Goal: Check status: Check status

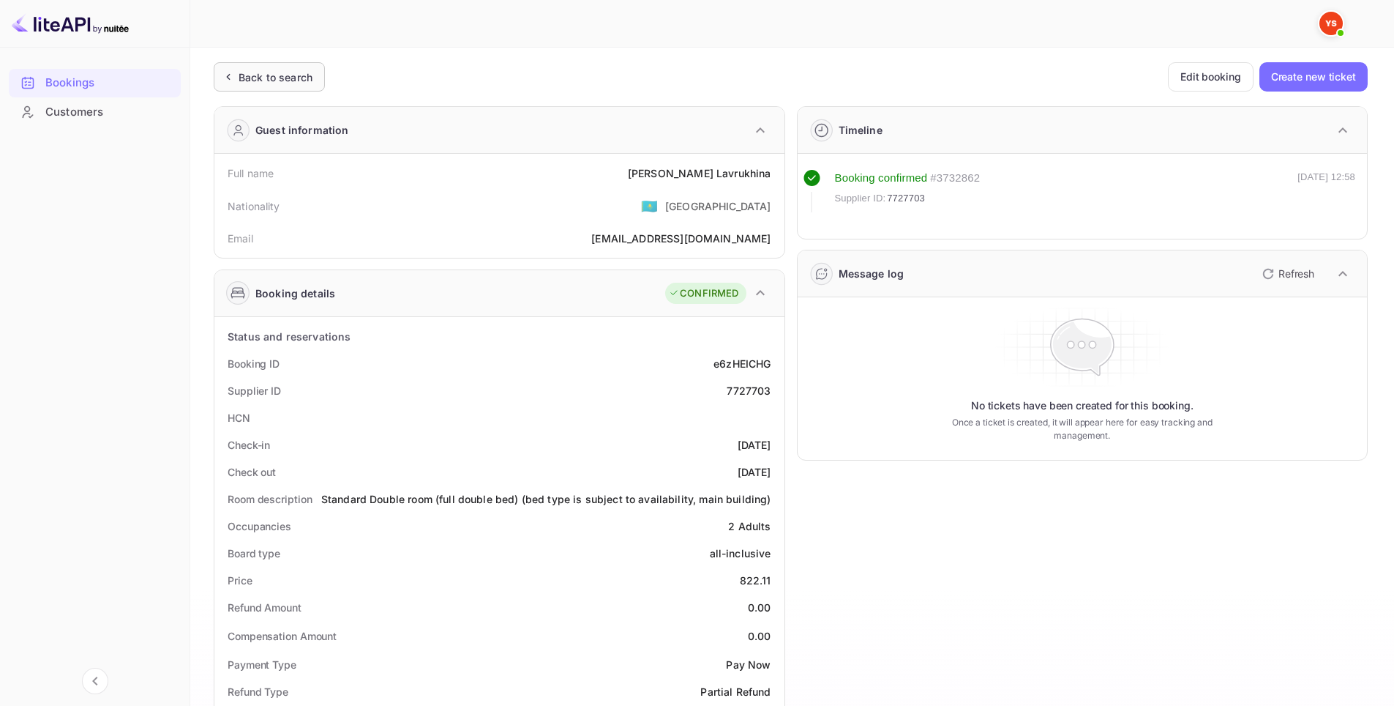
click at [259, 77] on div "Back to search" at bounding box center [276, 77] width 74 height 15
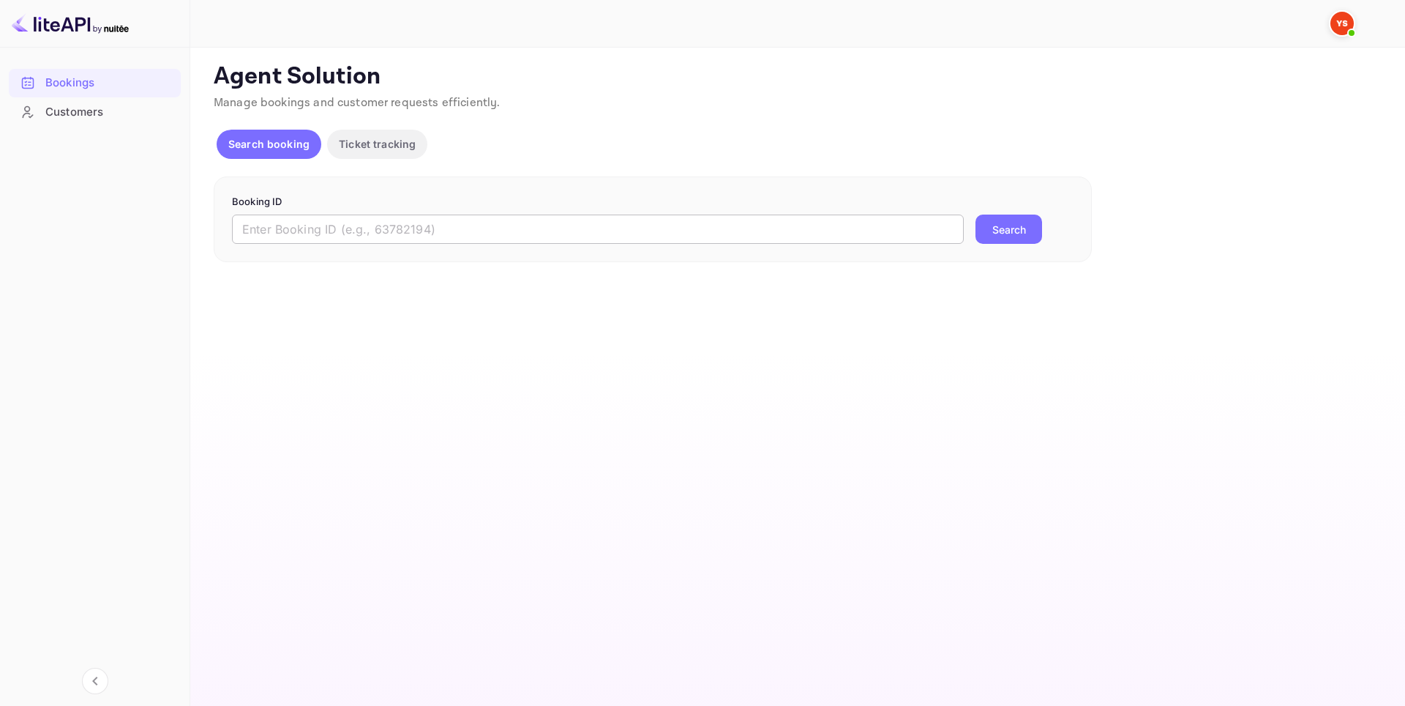
click at [527, 239] on input "text" at bounding box center [598, 228] width 732 height 29
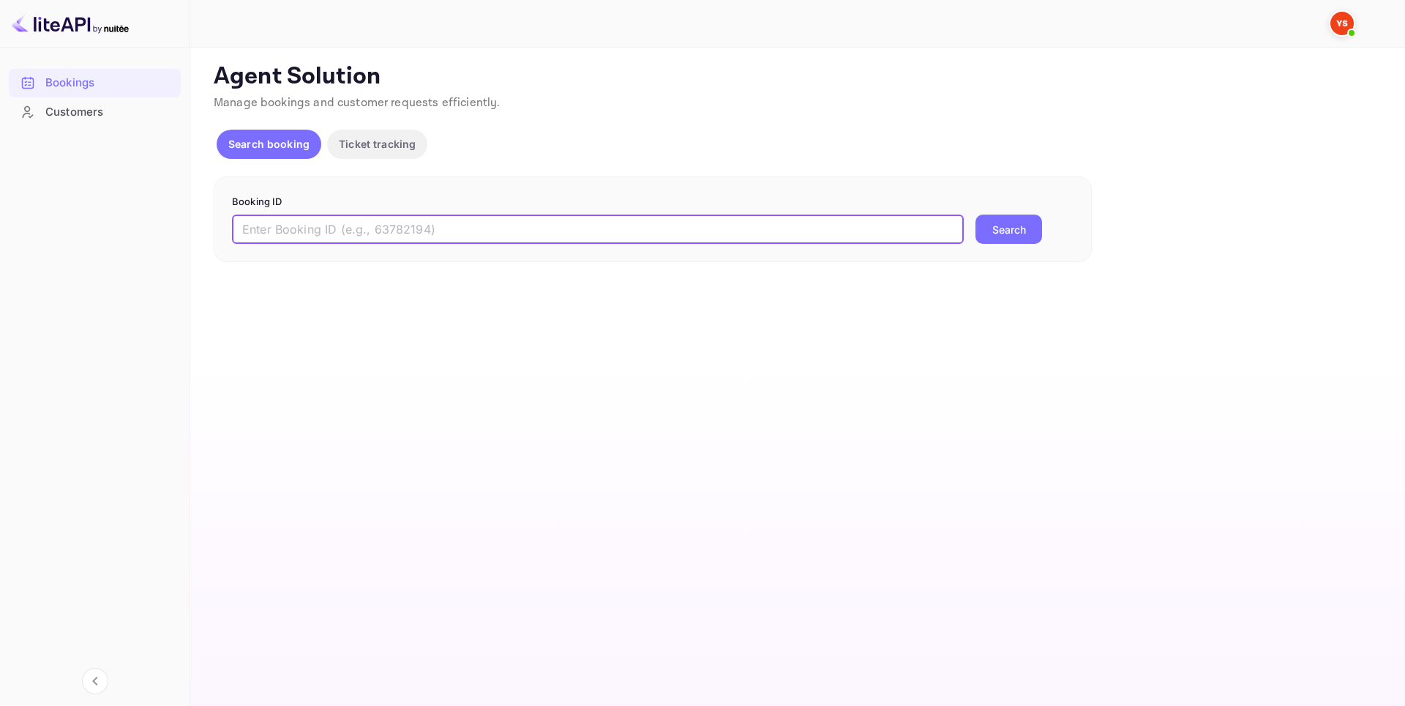
paste input "9777865"
type input "9777865"
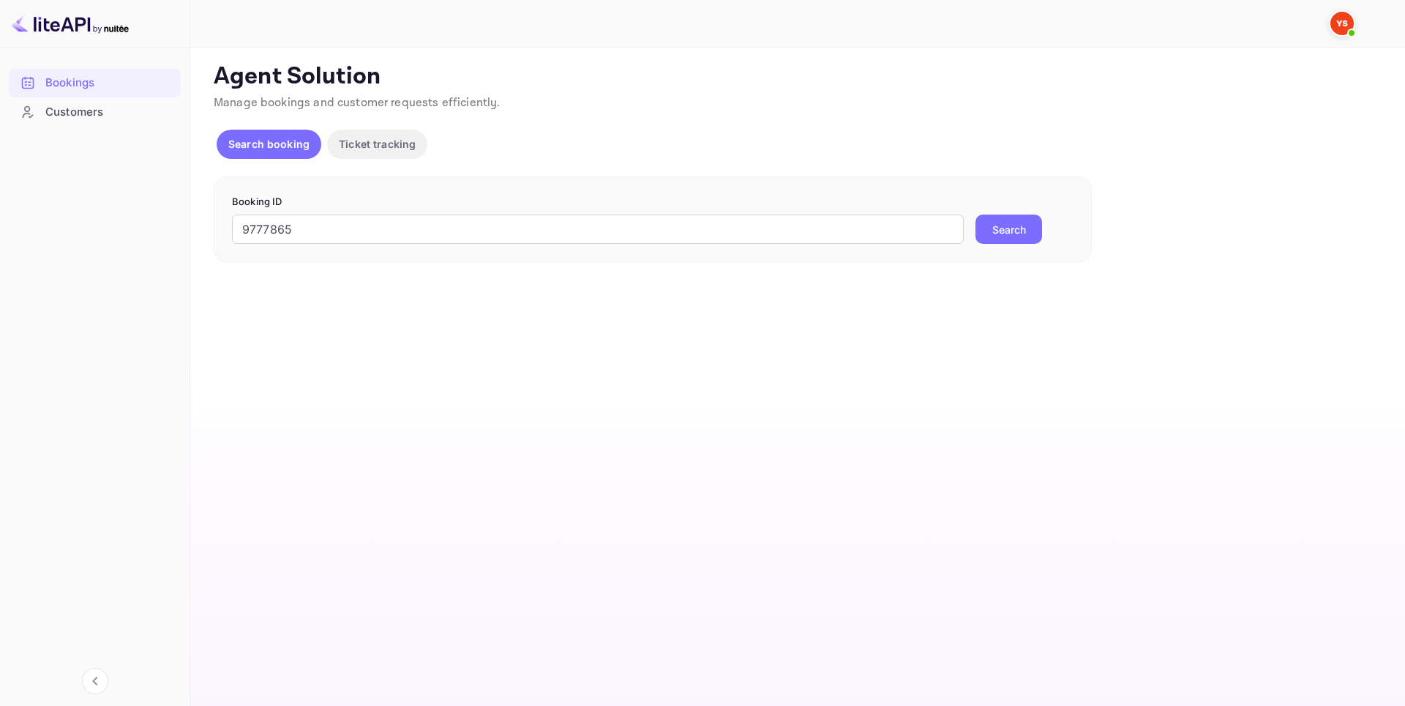
click at [1014, 220] on button "Search" at bounding box center [1009, 228] width 67 height 29
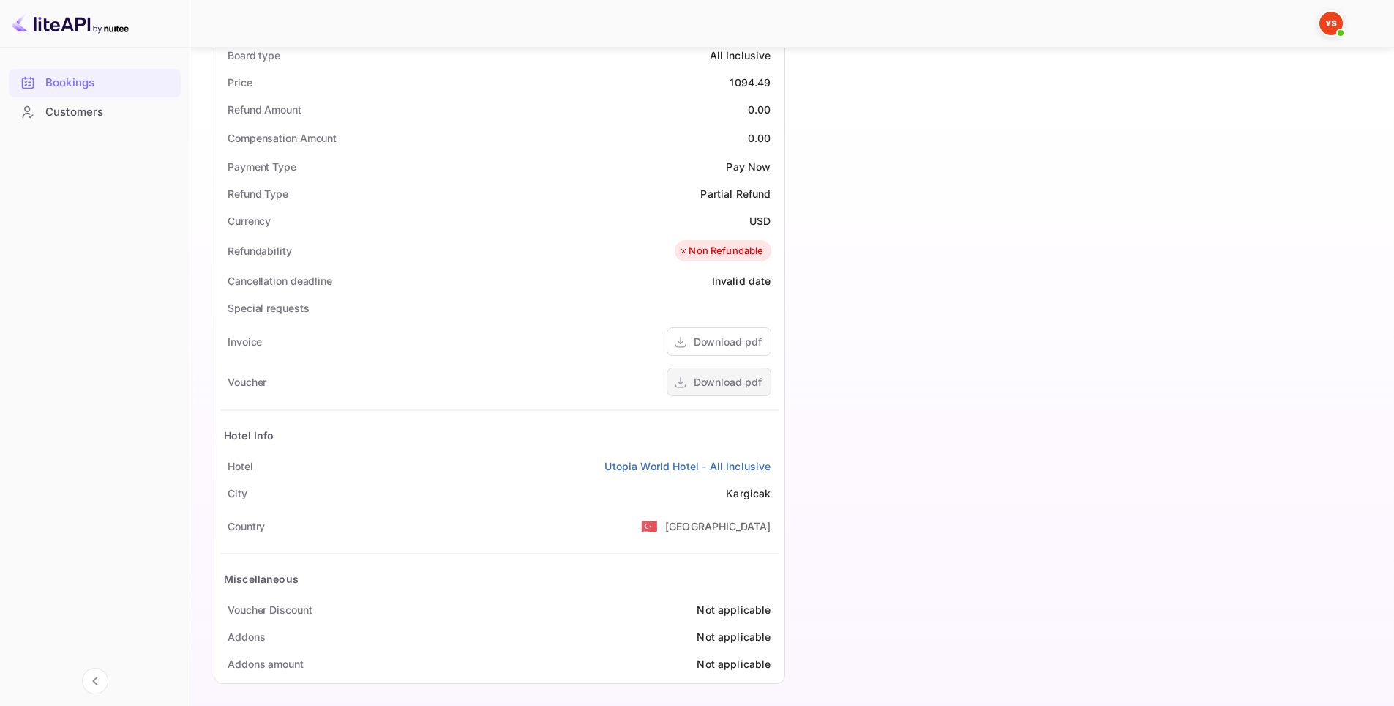
scroll to position [504, 0]
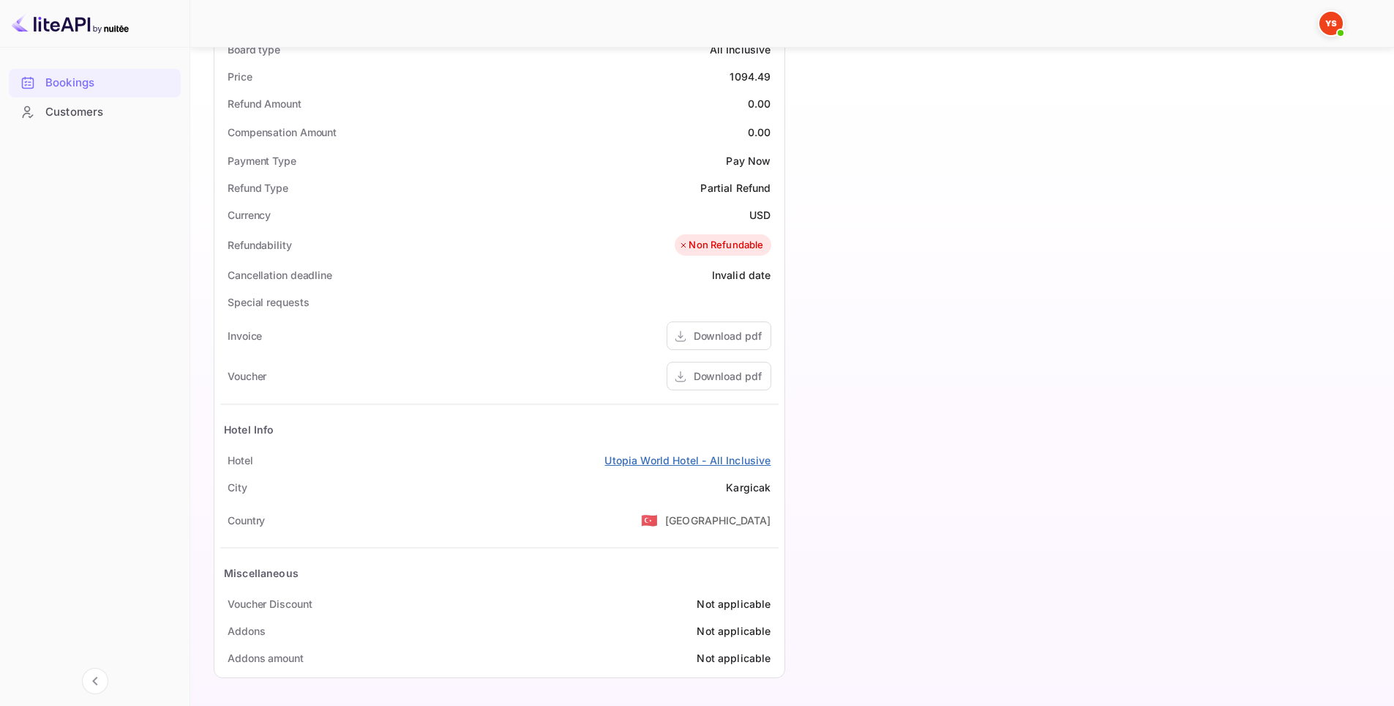
click at [747, 460] on link "Utopia World Hotel - All Inclusive" at bounding box center [688, 459] width 166 height 15
click at [723, 381] on div "Download pdf" at bounding box center [728, 375] width 68 height 15
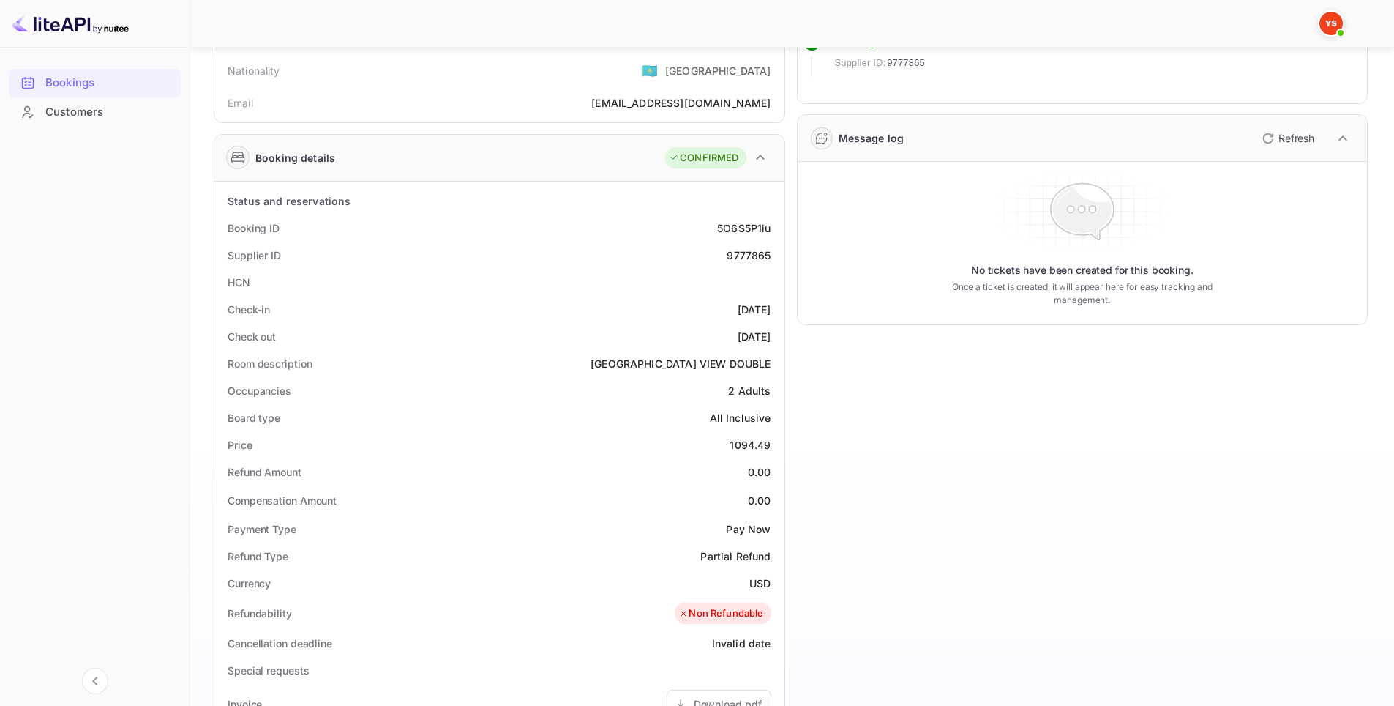
scroll to position [0, 0]
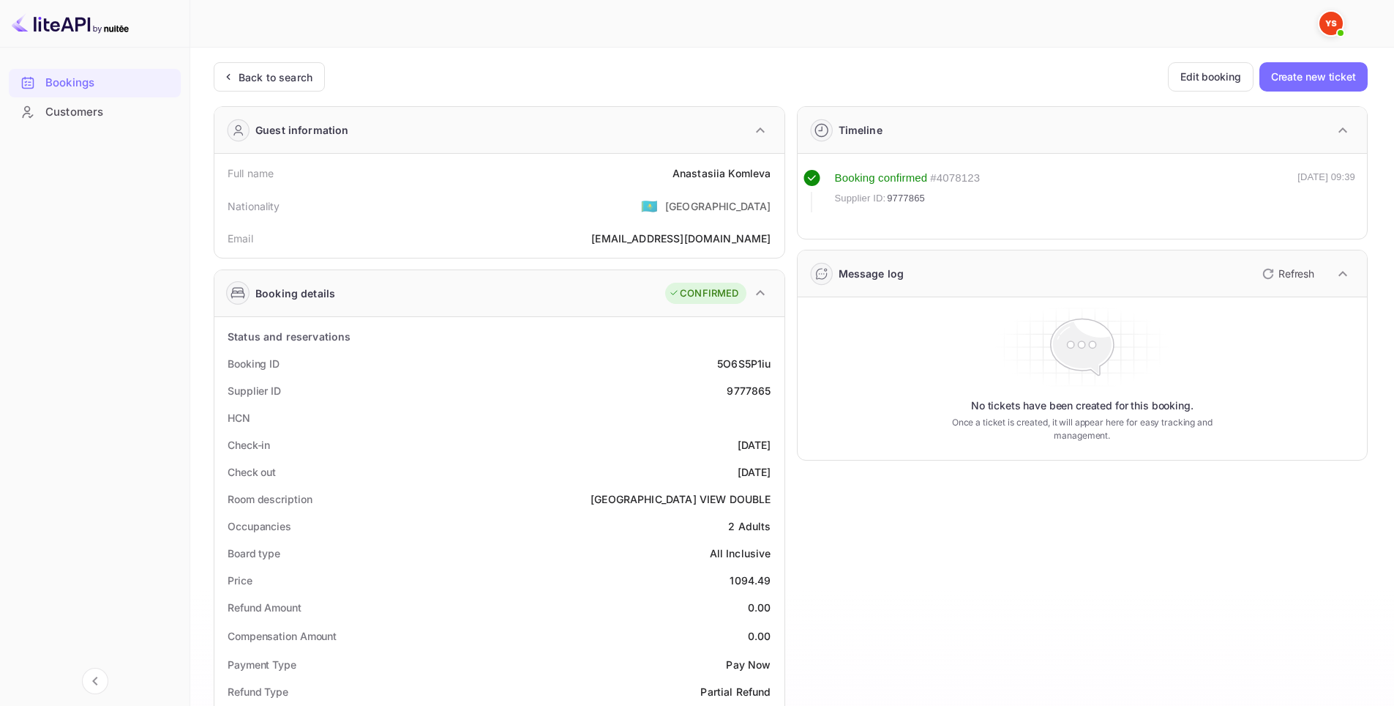
click at [733, 394] on div "9777865" at bounding box center [749, 390] width 44 height 15
copy div "9777865"
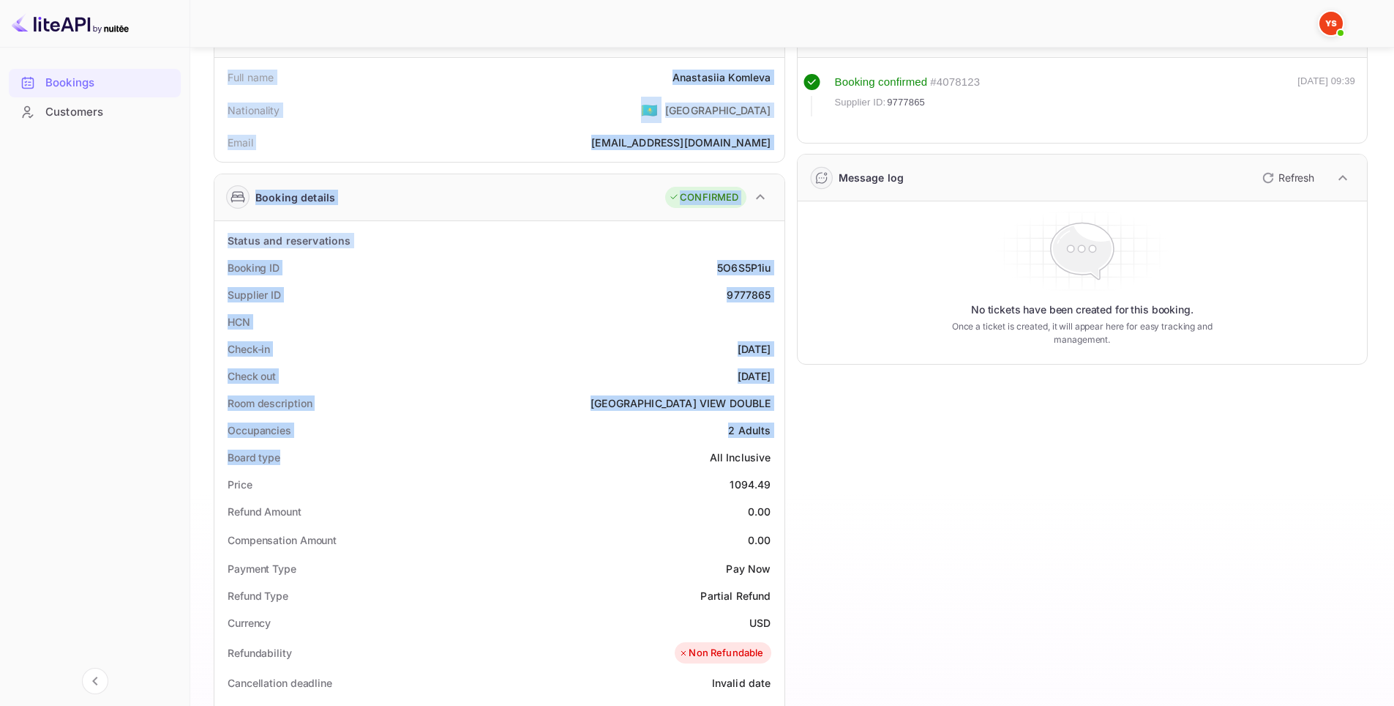
scroll to position [366, 0]
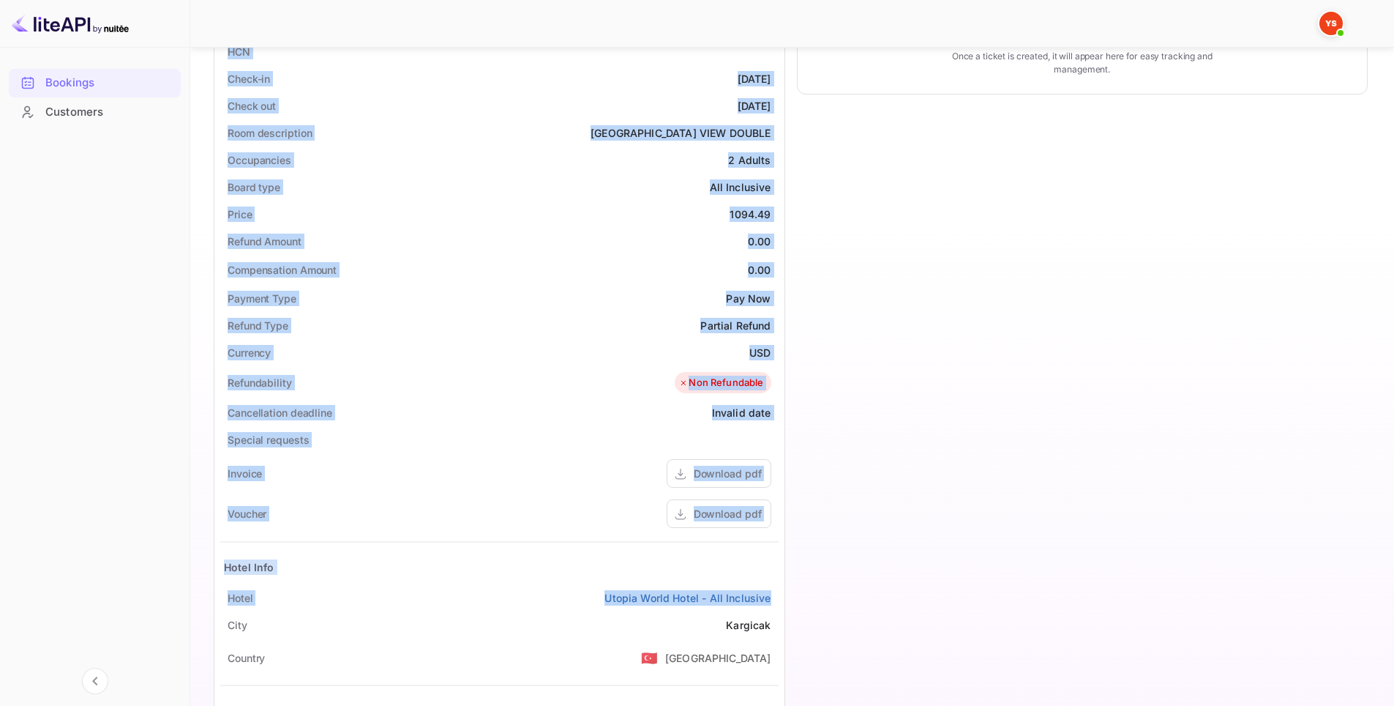
drag, startPoint x: 214, startPoint y: 174, endPoint x: 779, endPoint y: 591, distance: 701.8
click at [779, 591] on div "Unsaved Changes Ticket Affiliate URL [URL][DOMAIN_NAME] Business partner name N…" at bounding box center [783, 254] width 1186 height 1144
copy div "Full name [PERSON_NAME] Nationality 🇰🇿 [DEMOGRAPHIC_DATA] Email [EMAIL_ADDRESS]…"
